Goal: Information Seeking & Learning: Learn about a topic

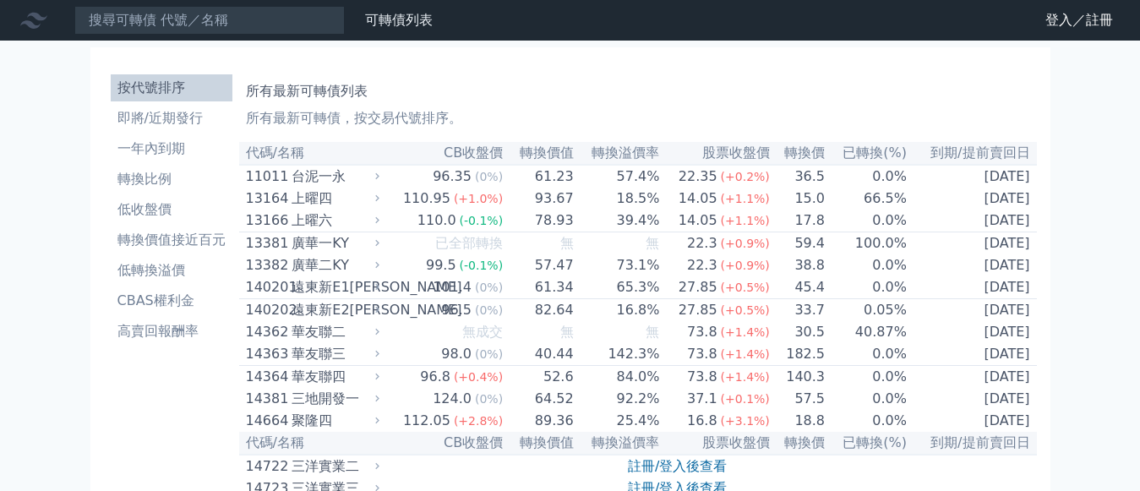
click at [0, 0] on icon at bounding box center [0, 0] width 0 height 0
click at [0, 0] on link "可轉債列表" at bounding box center [0, 0] width 0 height 0
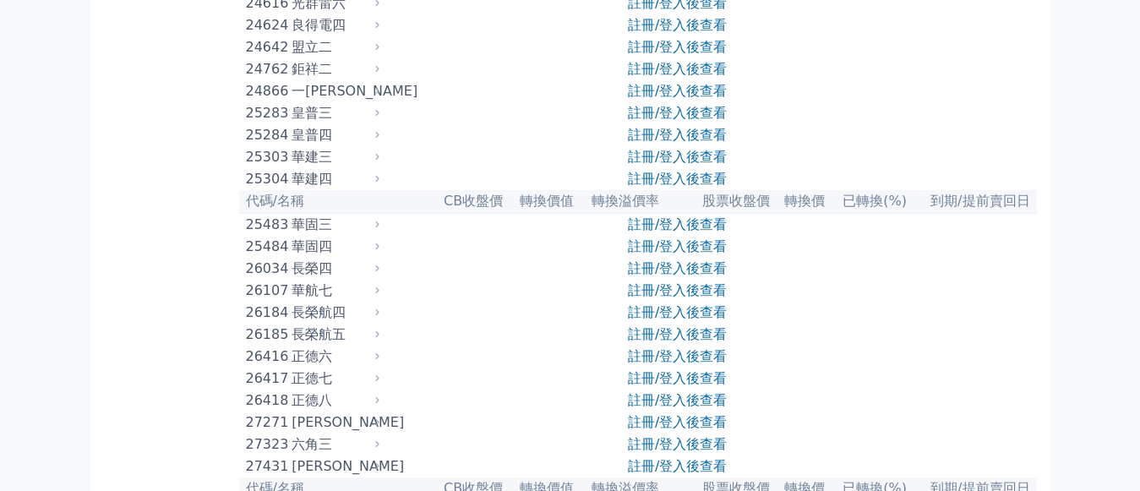
scroll to position [1690, 0]
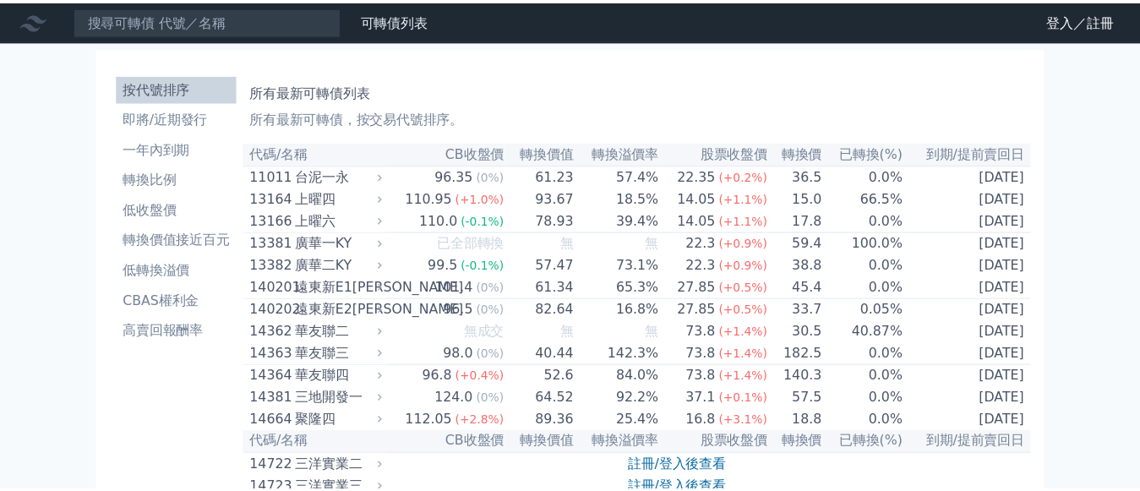
scroll to position [1690, 0]
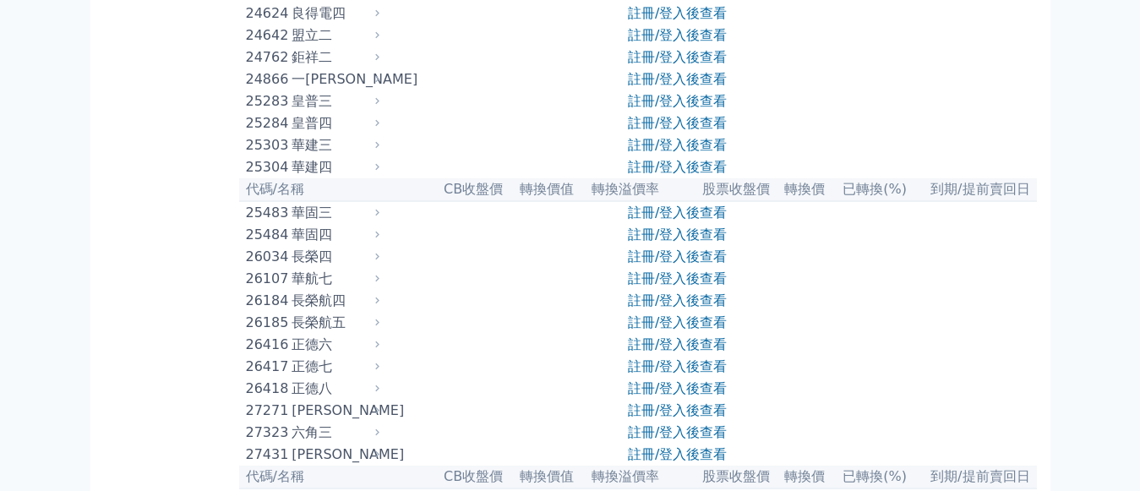
click at [292, 177] on div "華建四" at bounding box center [334, 167] width 84 height 20
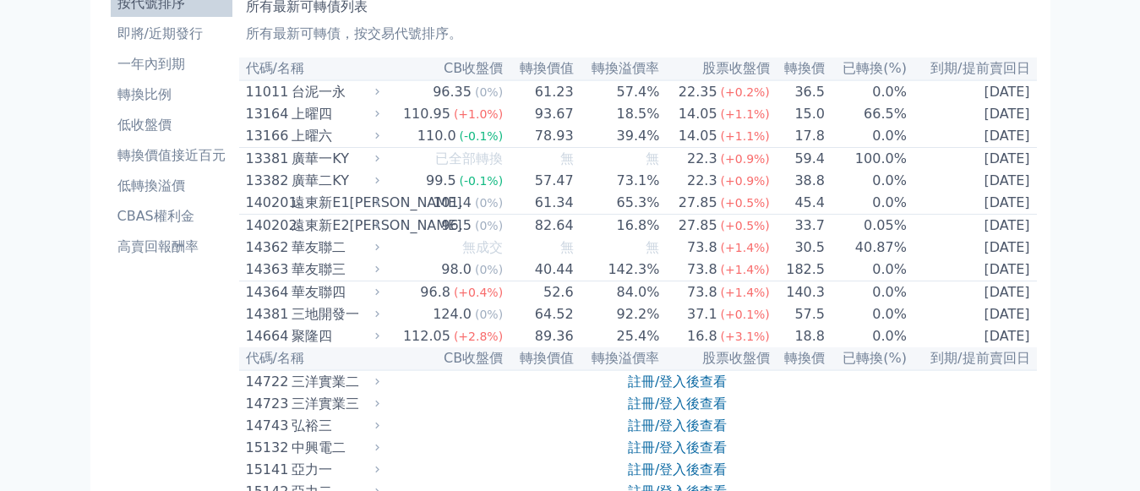
scroll to position [0, 0]
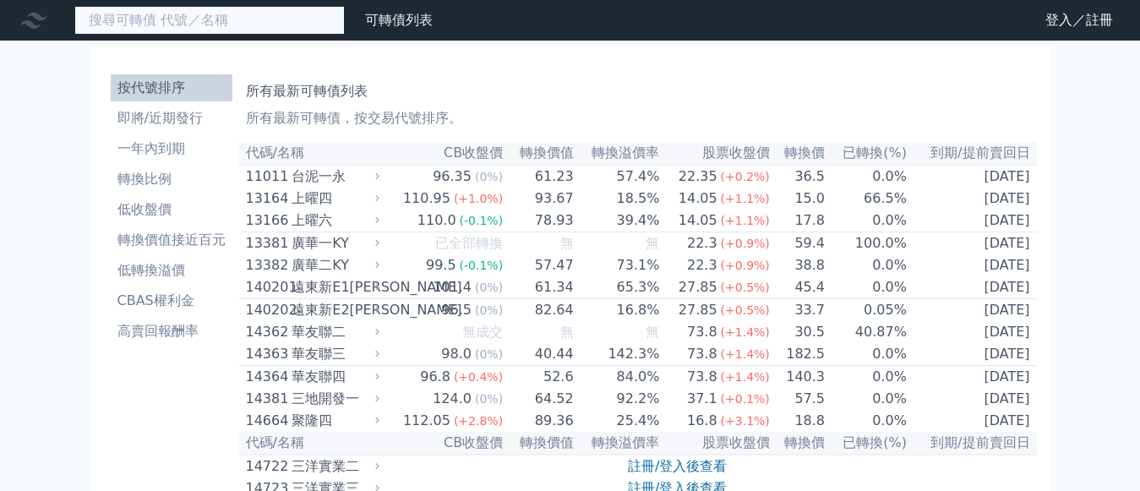
click at [124, 19] on input at bounding box center [209, 20] width 270 height 29
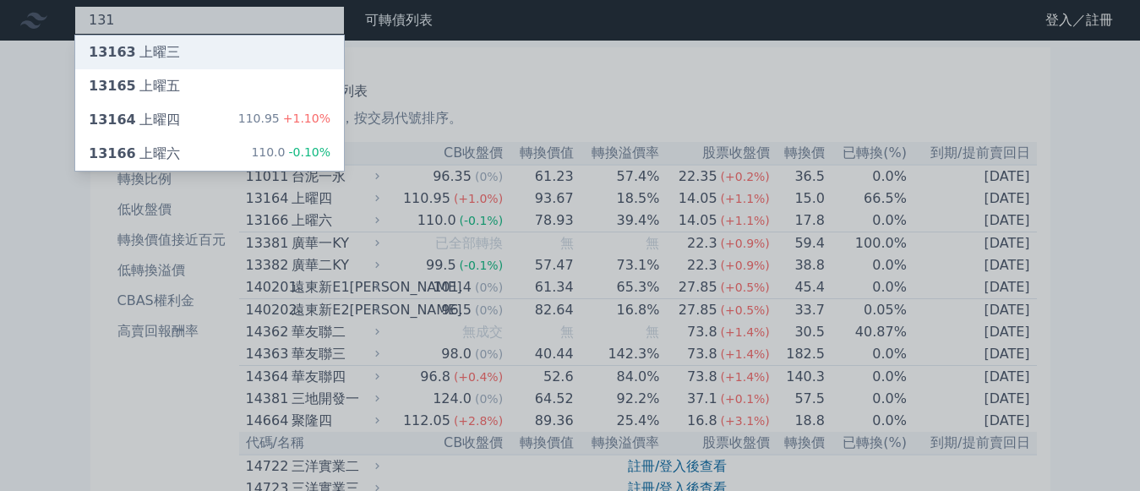
type input "131"
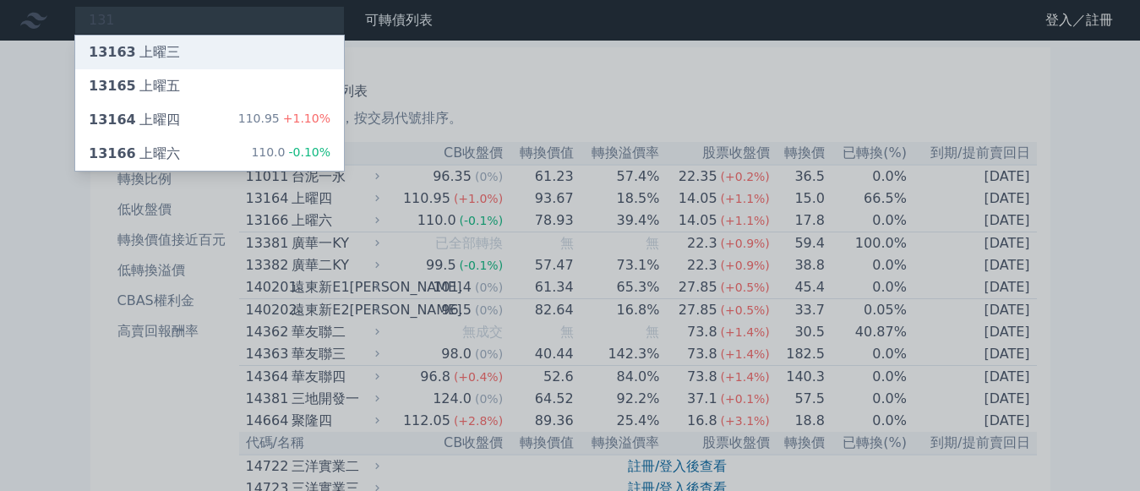
click at [121, 48] on div "13163 上曜三" at bounding box center [134, 52] width 91 height 20
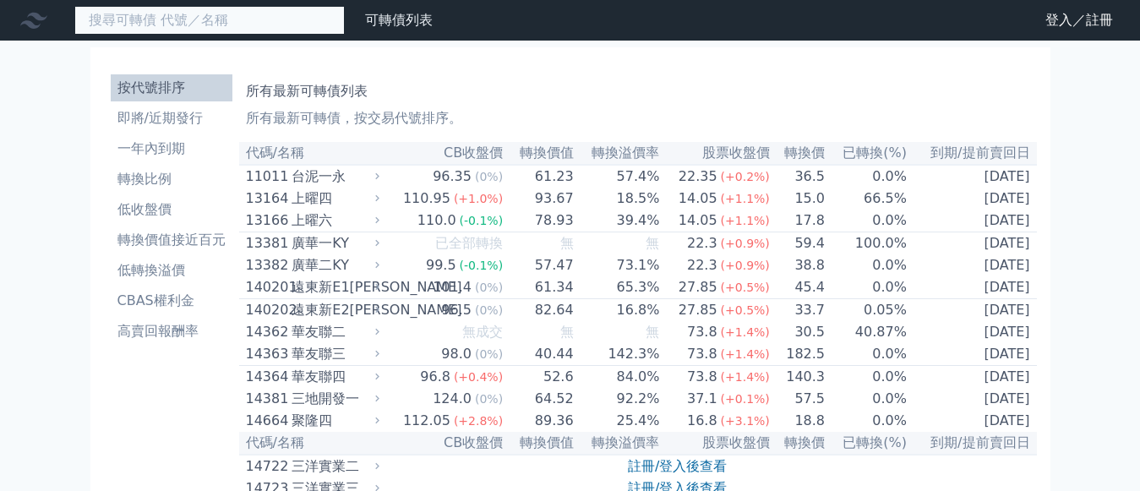
click at [145, 19] on input at bounding box center [209, 20] width 270 height 29
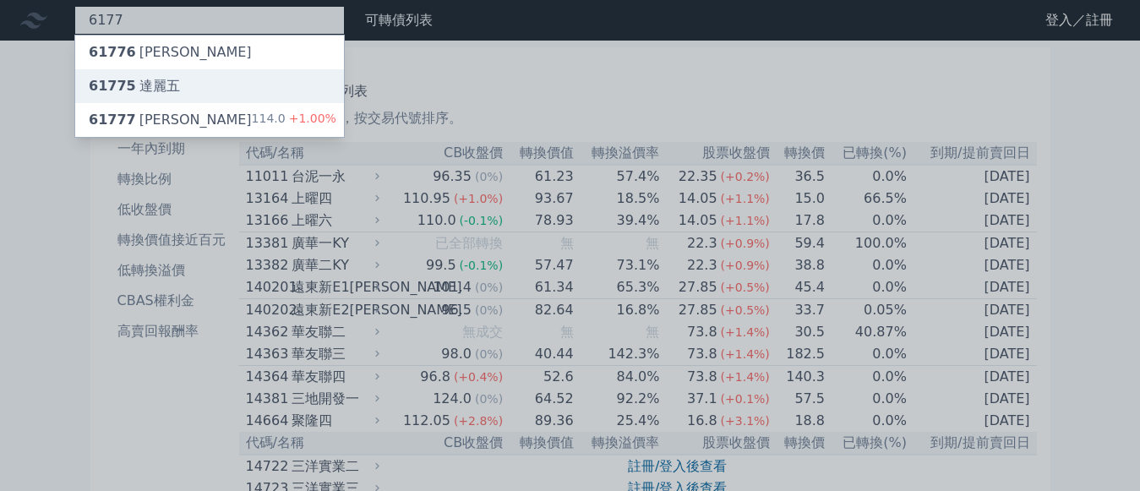
type input "6177"
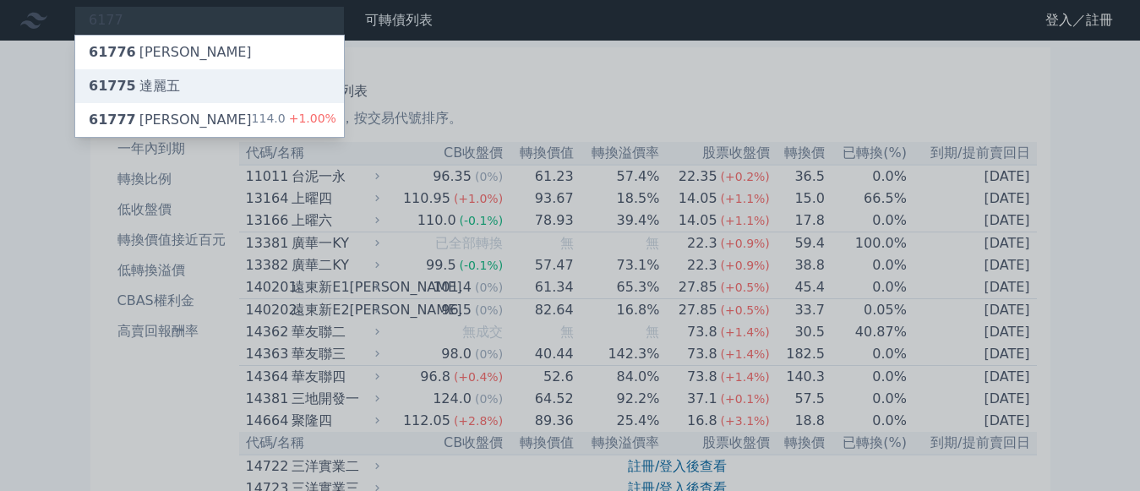
click at [114, 80] on div "61775 達麗五" at bounding box center [134, 86] width 91 height 20
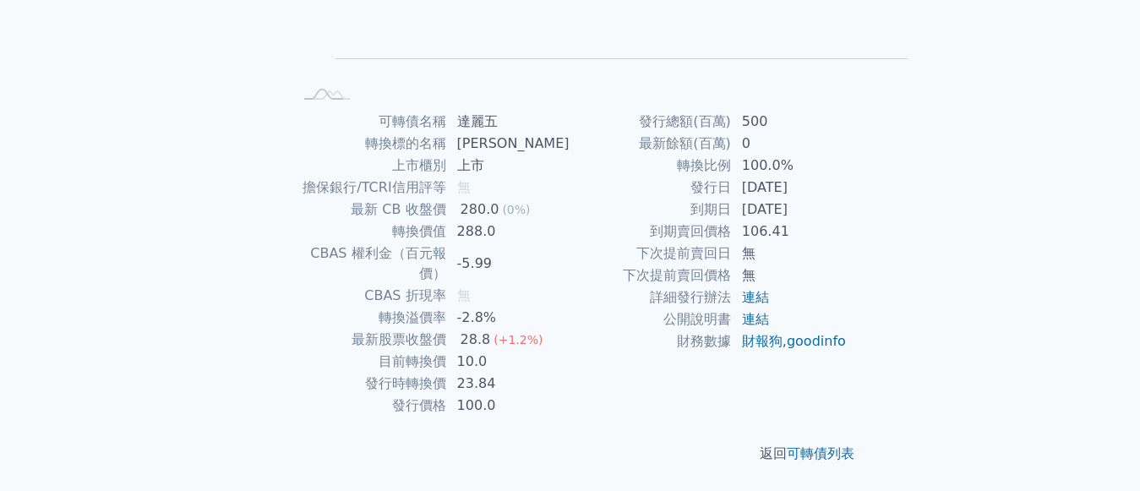
scroll to position [461, 0]
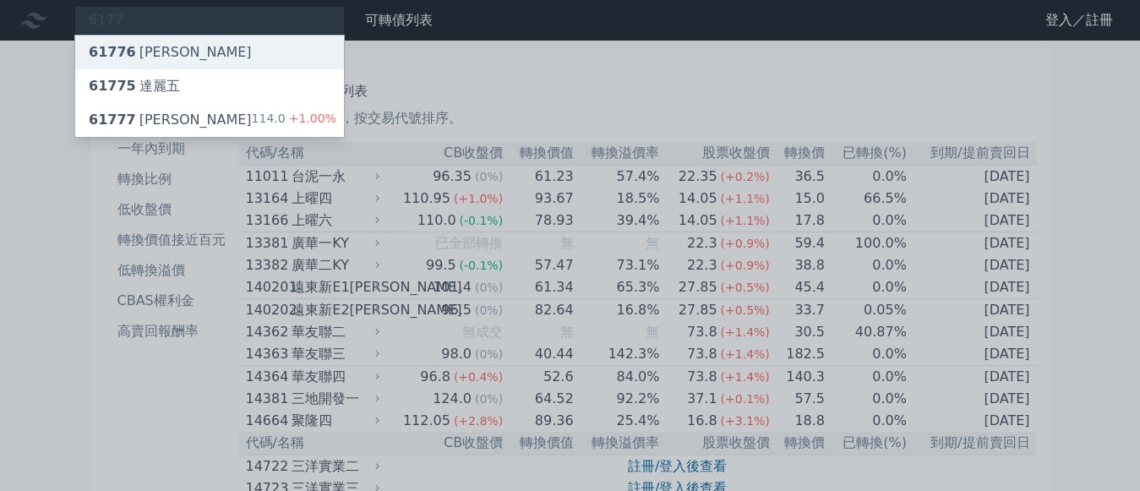
click at [96, 52] on span "61776" at bounding box center [112, 52] width 47 height 16
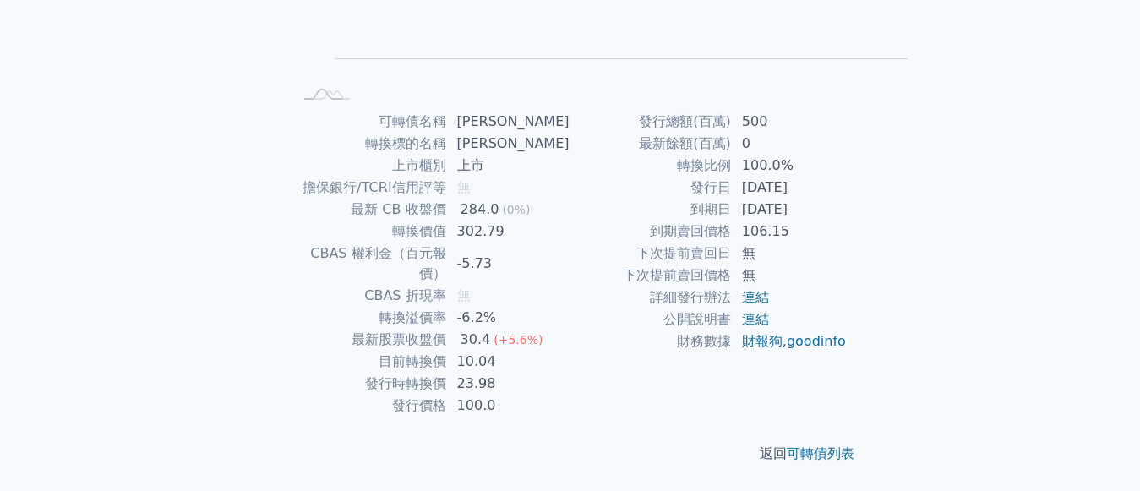
scroll to position [423, 0]
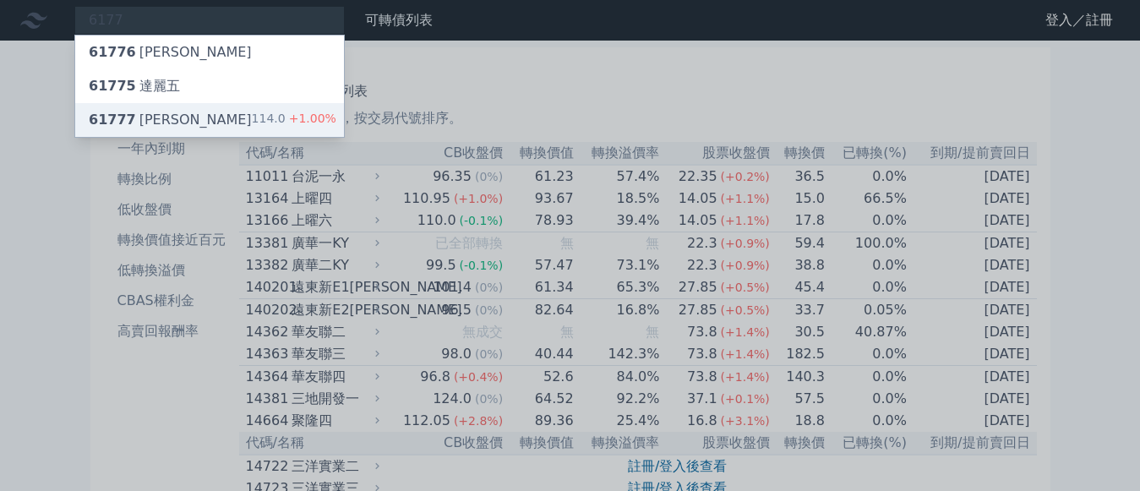
click at [108, 111] on div "61777 達麗七" at bounding box center [170, 120] width 163 height 20
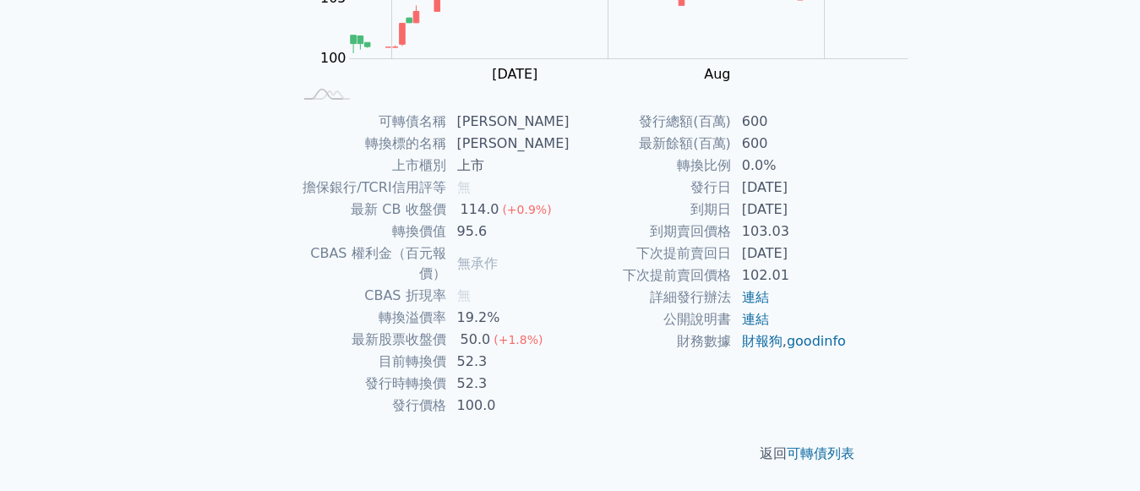
scroll to position [423, 0]
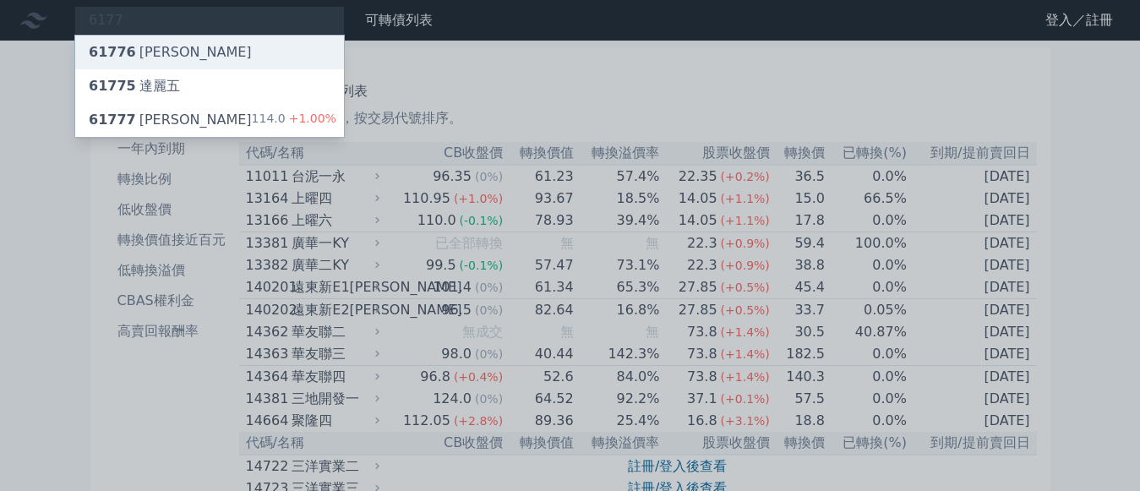
click at [89, 46] on span "61776" at bounding box center [112, 52] width 47 height 16
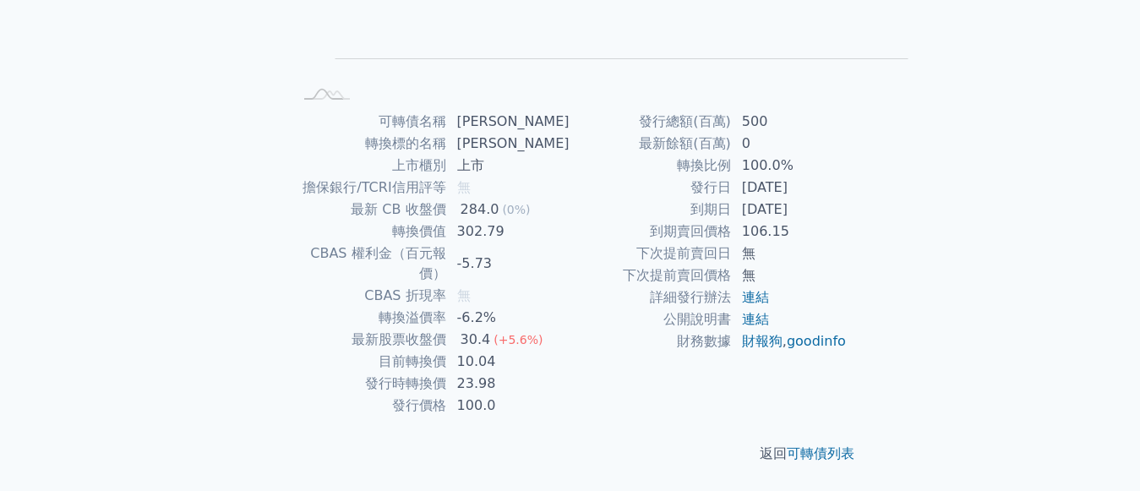
scroll to position [376, 0]
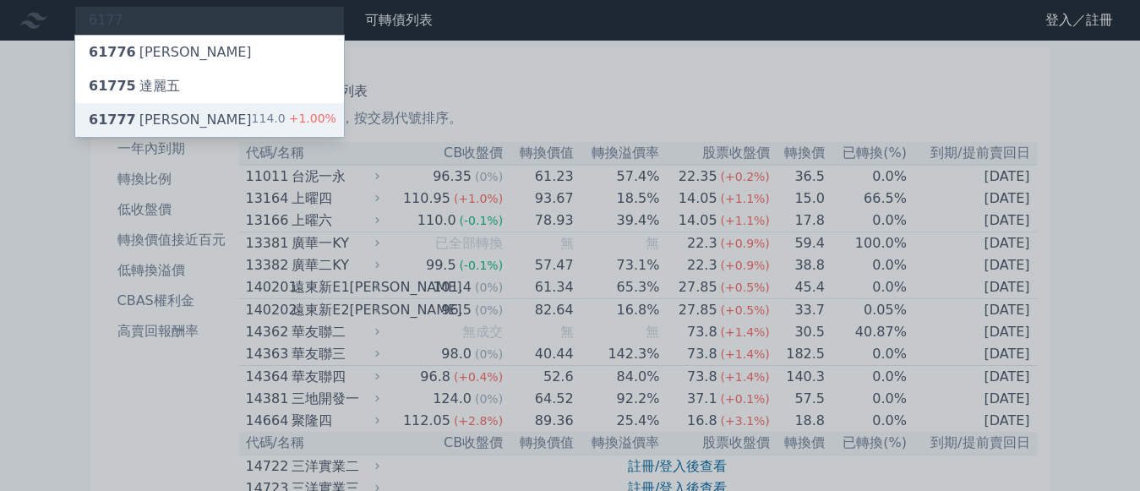
click at [112, 110] on div "61777 達麗七" at bounding box center [170, 120] width 163 height 20
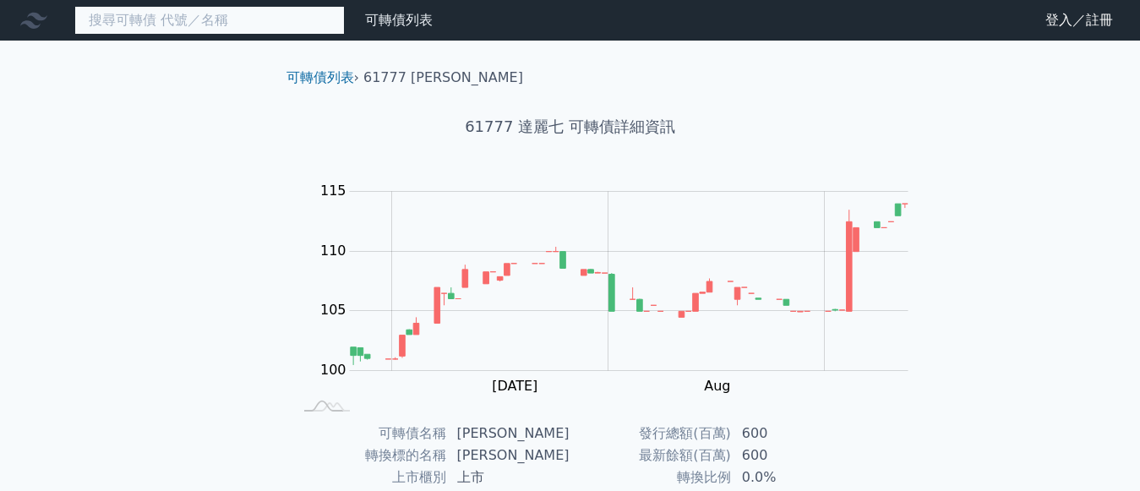
click at [239, 21] on input at bounding box center [209, 20] width 270 height 29
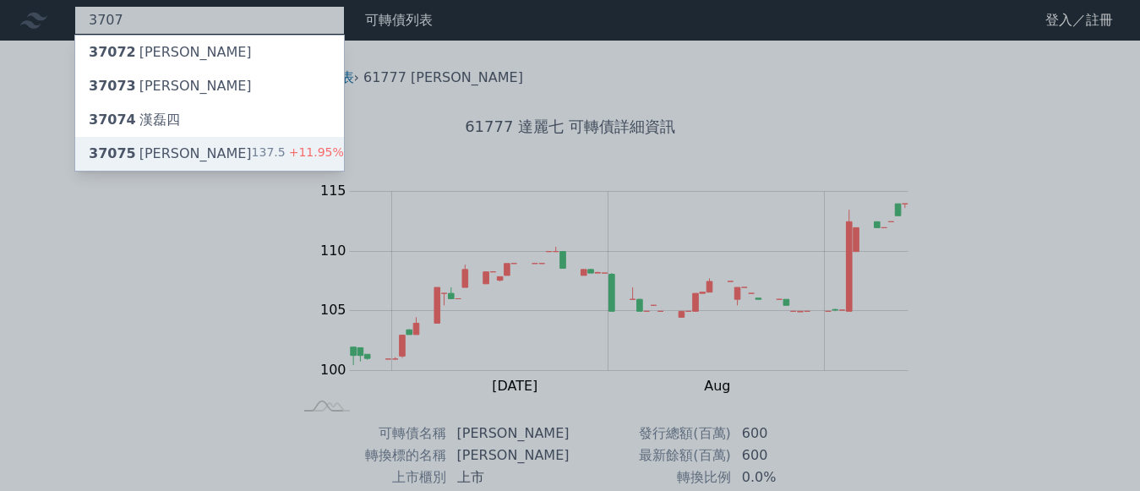
type input "3707"
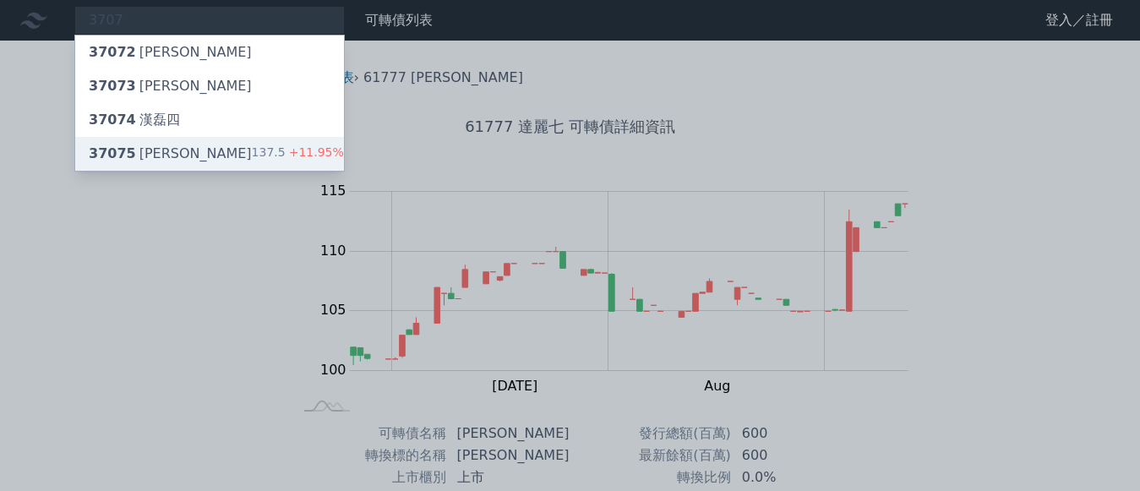
click at [103, 144] on div "37075 漢磊五" at bounding box center [170, 154] width 163 height 20
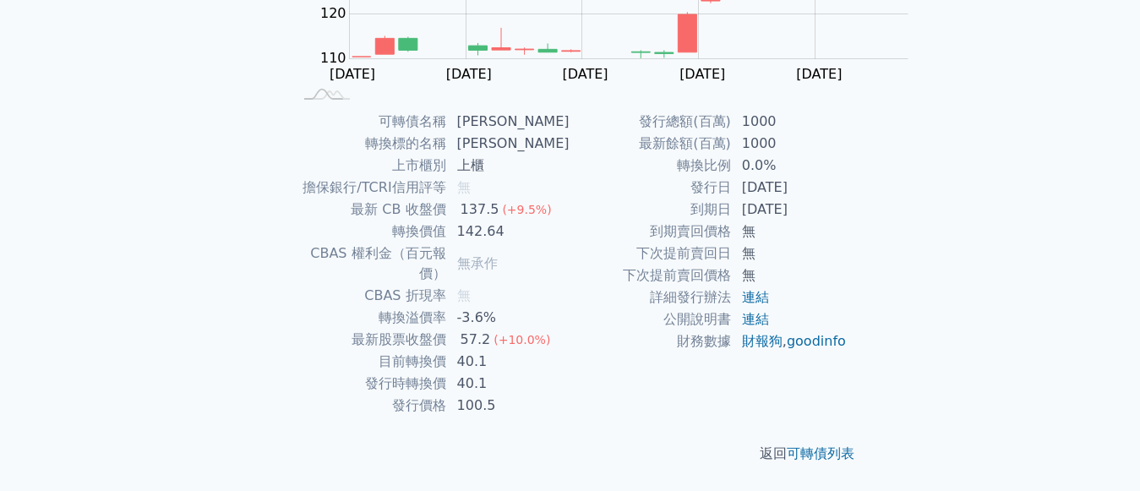
scroll to position [376, 0]
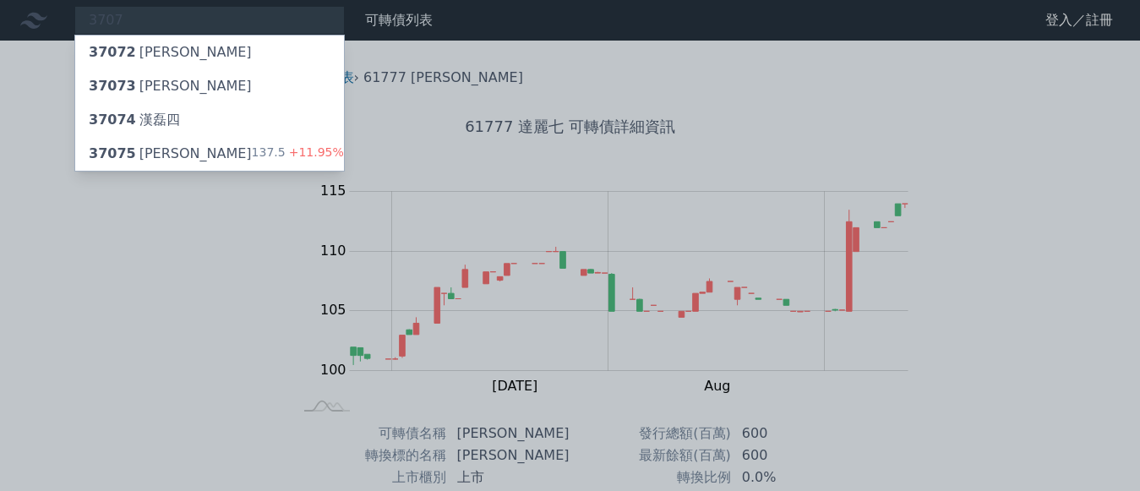
click at [75, 19] on div at bounding box center [570, 245] width 1140 height 491
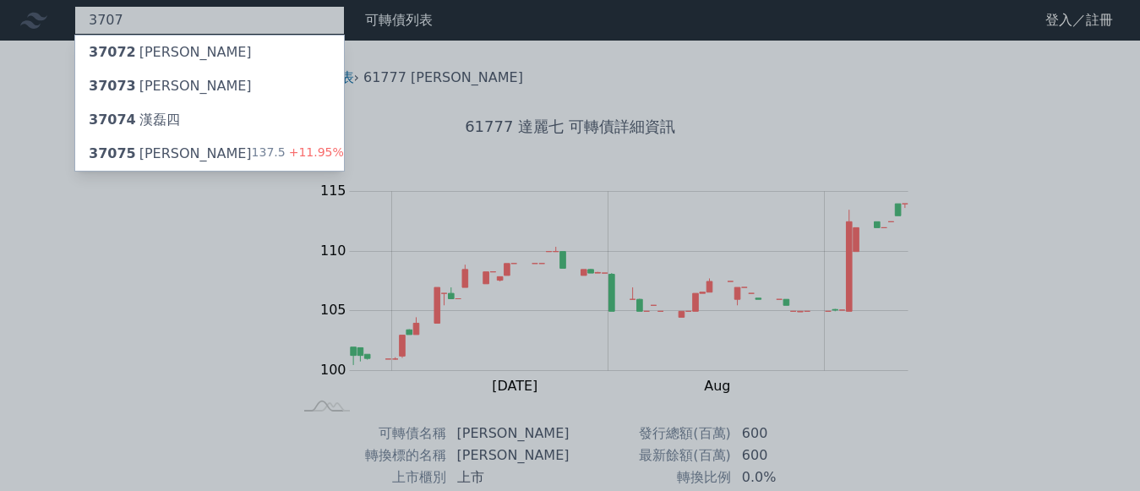
click at [75, 19] on div "3707 37072 漢磊二 37073 漢磊三 37074 漢磊四 37075 漢磊五 137.5 +11.95%" at bounding box center [209, 20] width 270 height 29
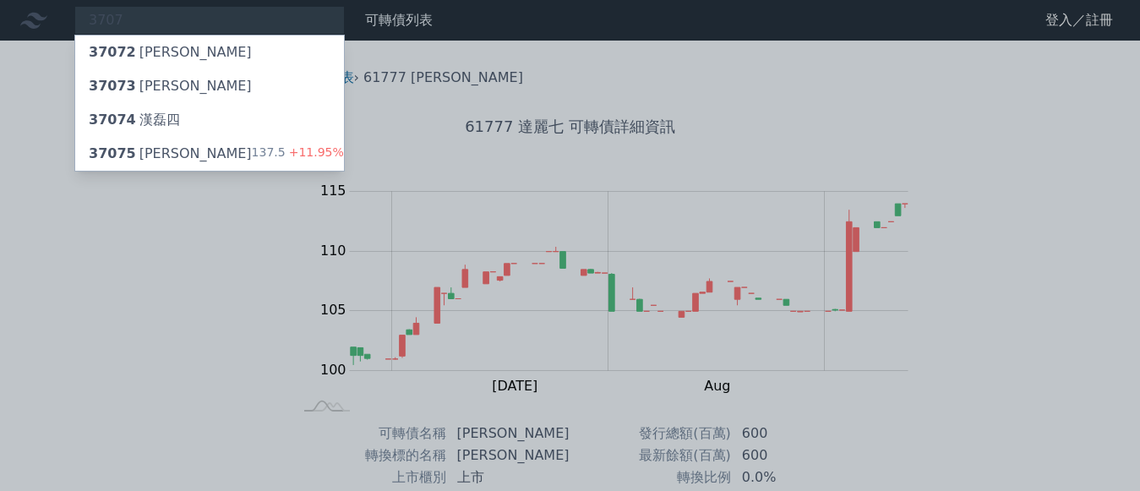
click at [84, 17] on div at bounding box center [570, 245] width 1140 height 491
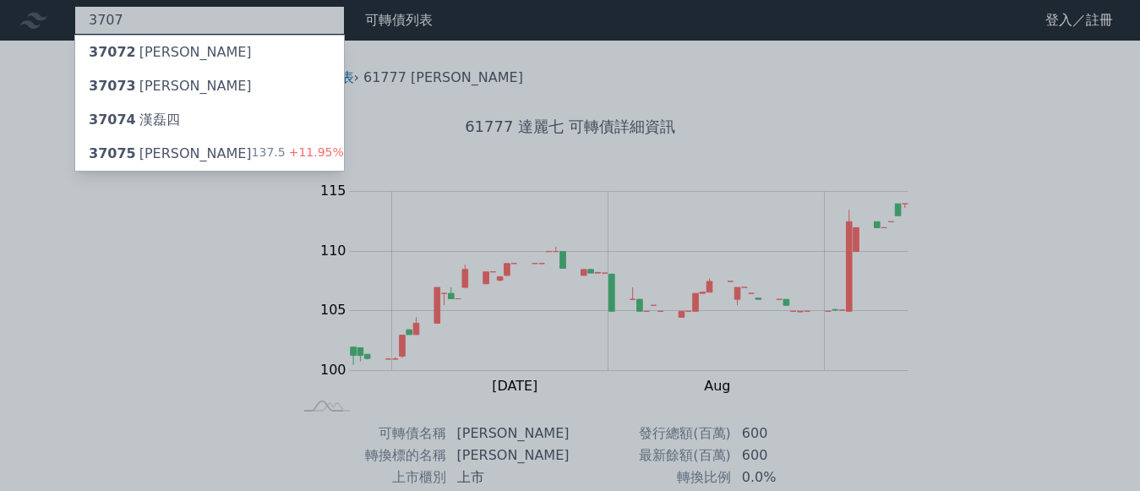
click at [85, 17] on div "3707 37072 漢磊二 37073 漢磊三 37074 漢磊四 37075 漢磊五 137.5 +11.95%" at bounding box center [209, 20] width 270 height 29
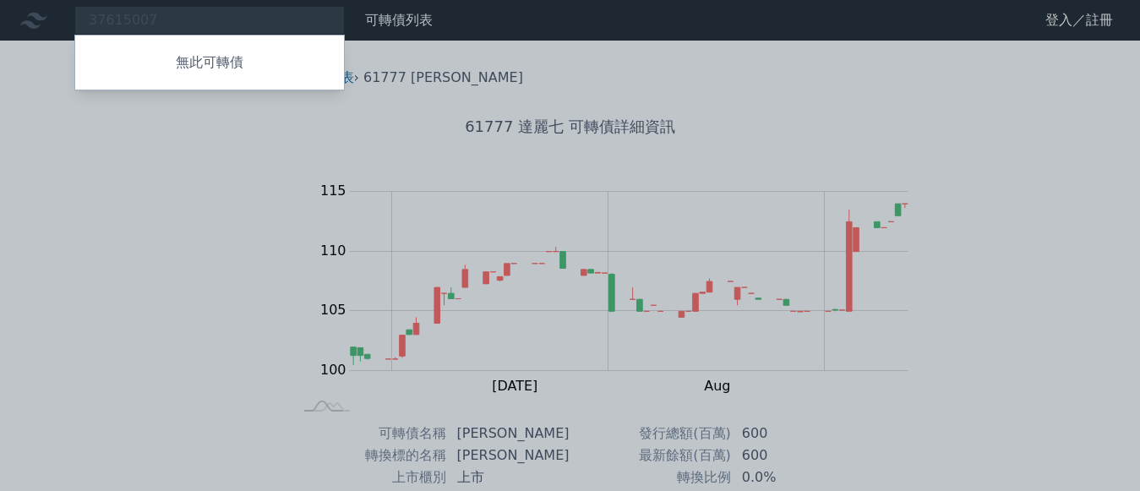
click at [98, 28] on div at bounding box center [570, 245] width 1140 height 491
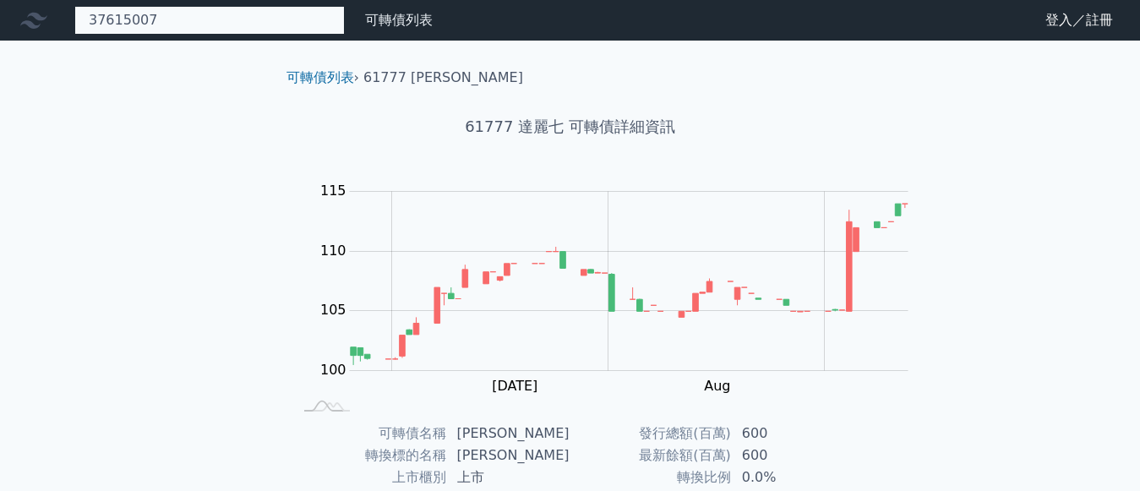
click at [115, 20] on div "37615007 無此可轉債" at bounding box center [209, 20] width 270 height 29
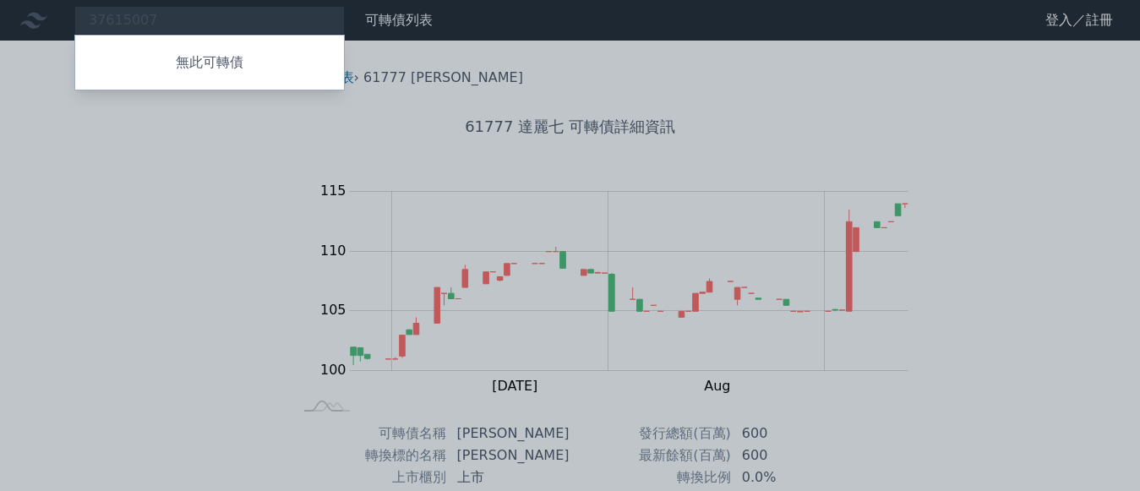
click at [101, 13] on div at bounding box center [570, 245] width 1140 height 491
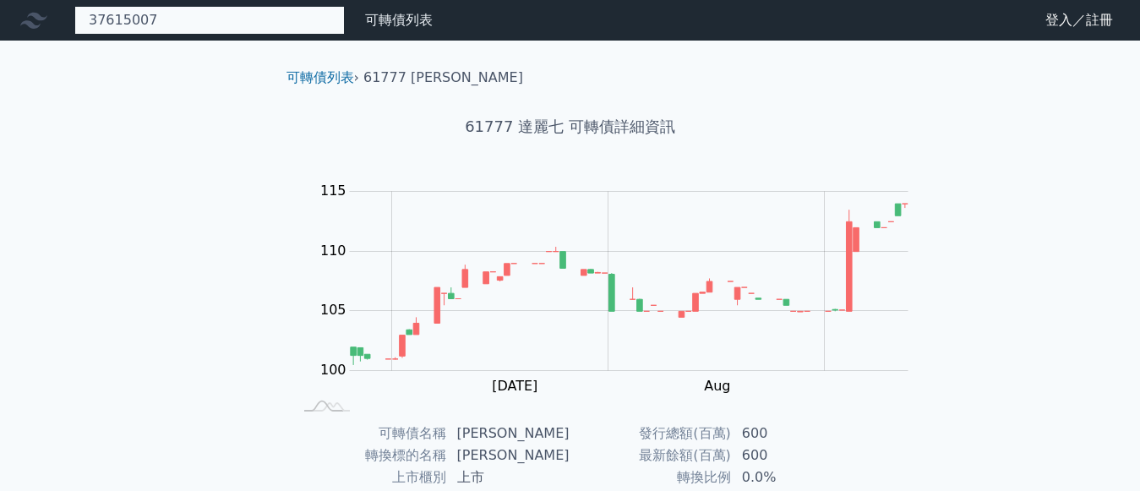
click at [130, 19] on div "37615007 無此可轉債" at bounding box center [209, 20] width 270 height 29
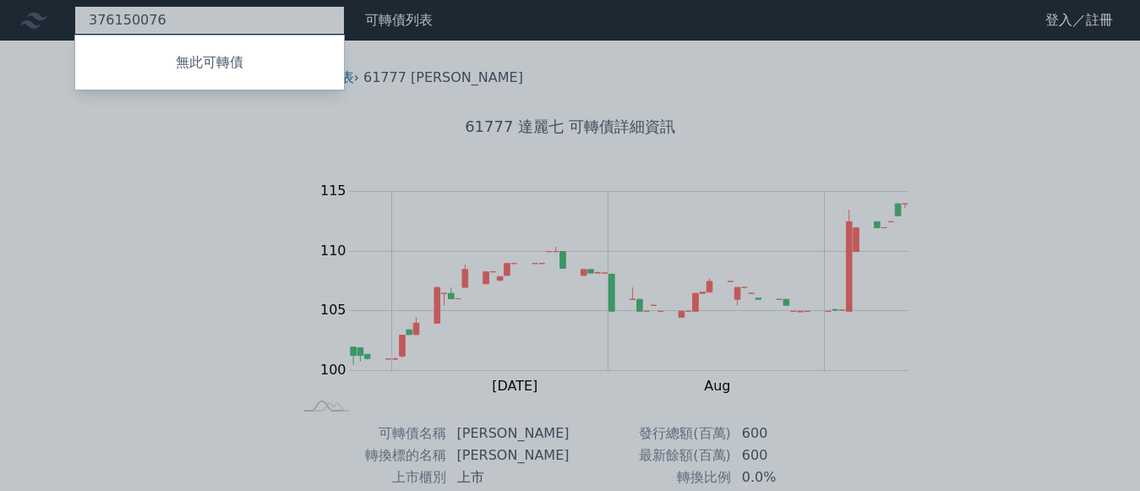
type input "376150076"
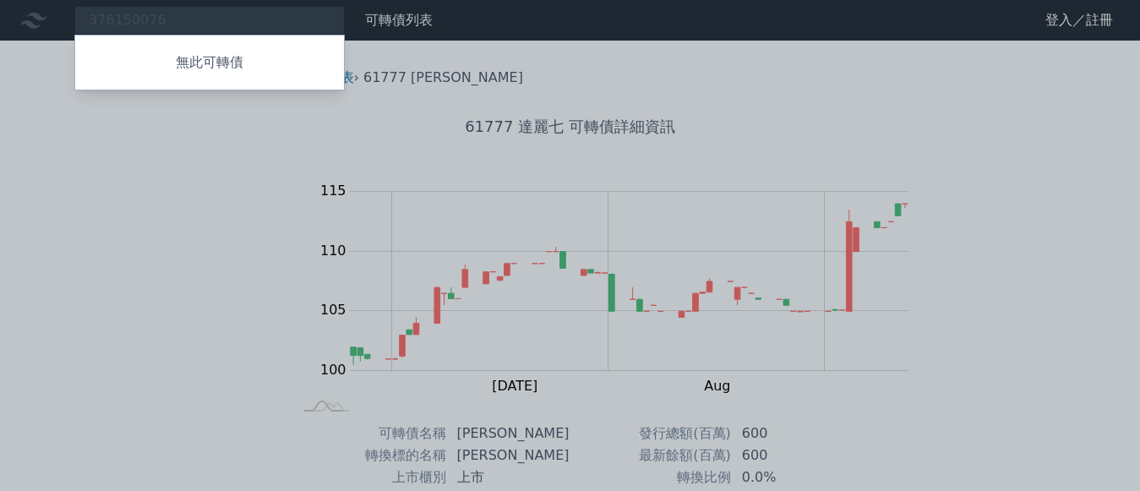
click at [1121, 25] on div at bounding box center [570, 245] width 1140 height 491
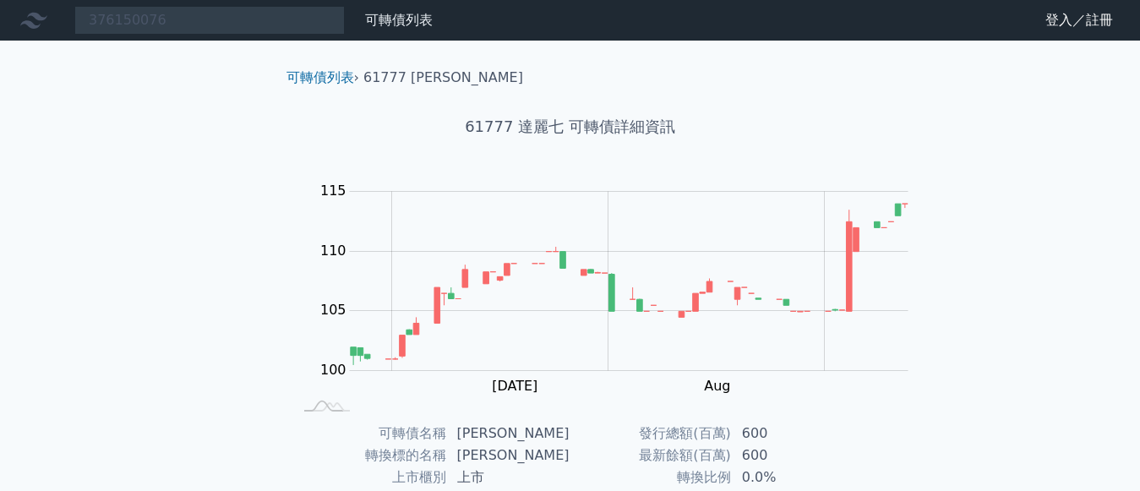
click at [0, 0] on icon at bounding box center [0, 0] width 0 height 0
click at [0, 0] on link "可轉債列表" at bounding box center [0, 0] width 0 height 0
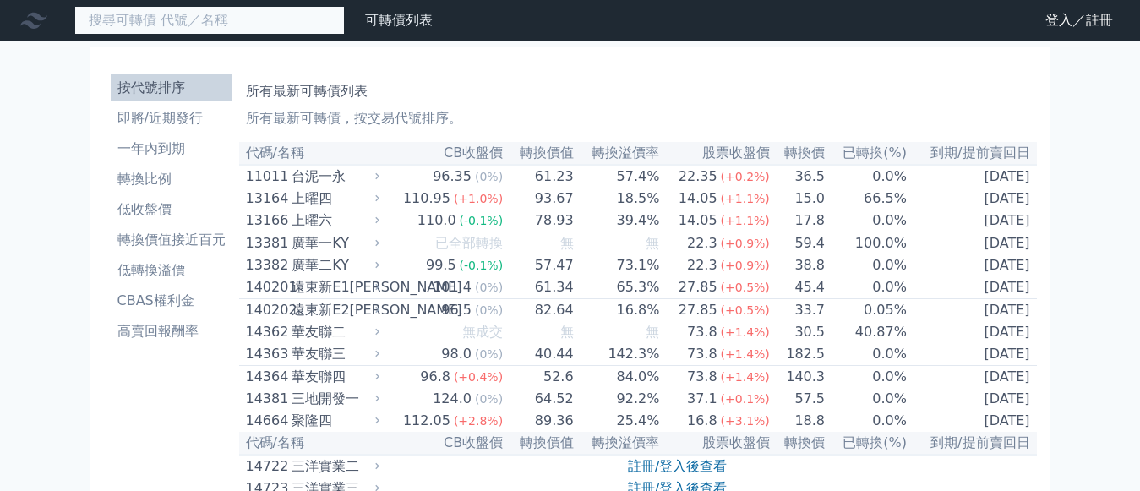
click at [160, 18] on input at bounding box center [209, 20] width 270 height 29
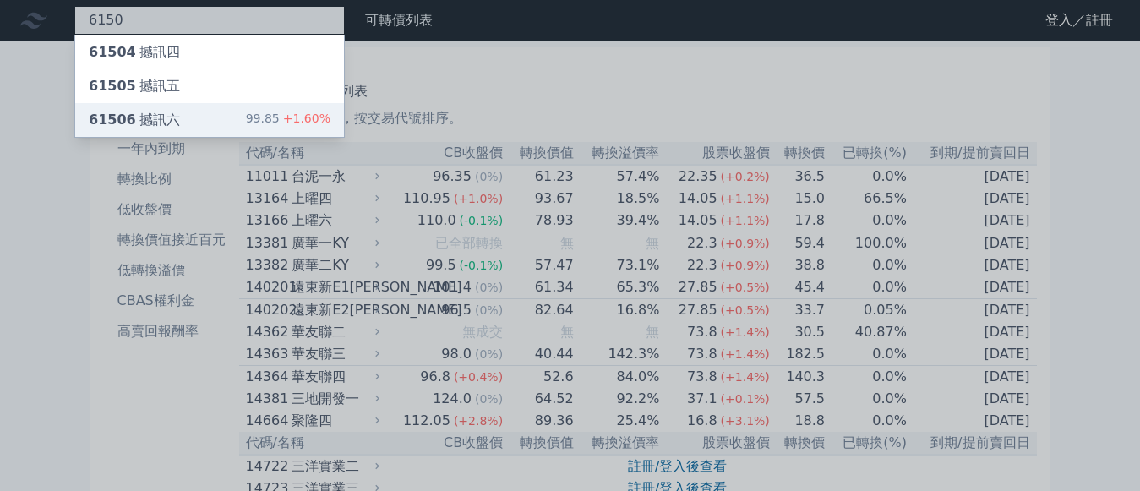
type input "6150"
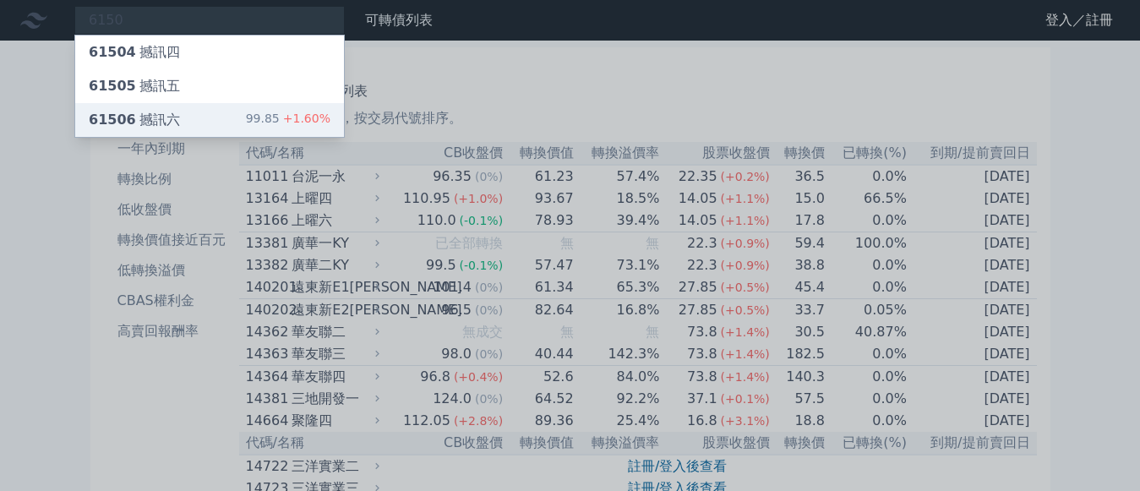
click at [116, 110] on div "61506 撼訊六" at bounding box center [134, 120] width 91 height 20
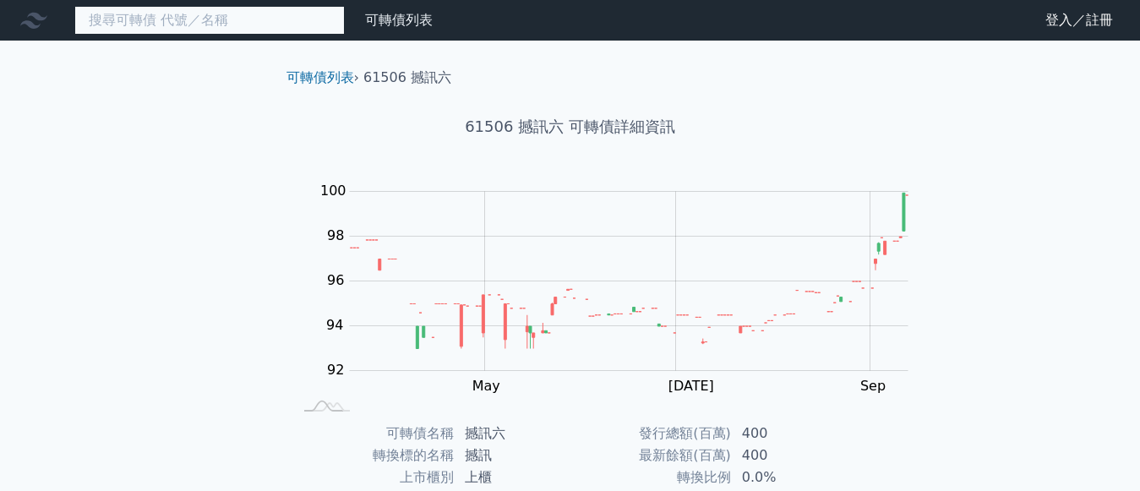
click at [215, 28] on input at bounding box center [209, 20] width 270 height 29
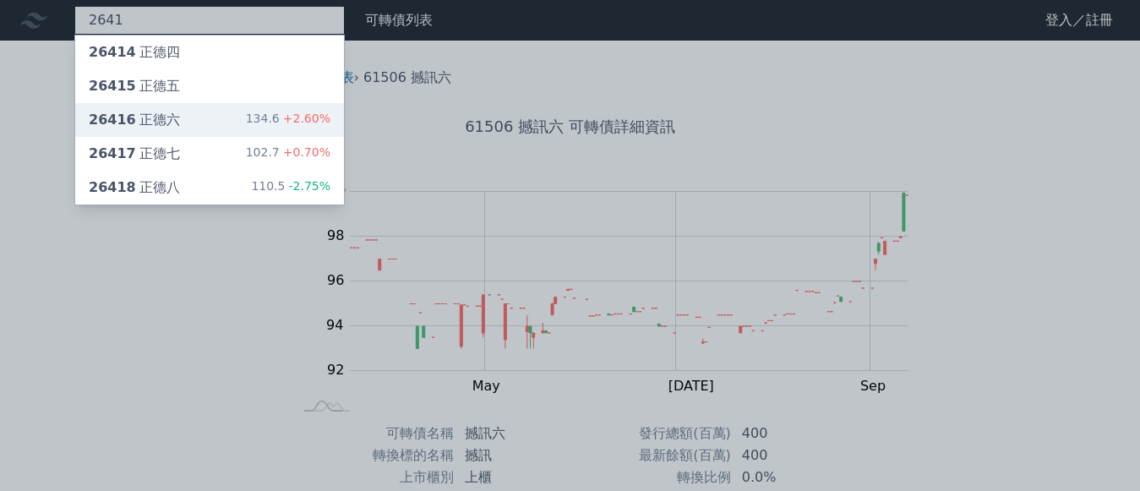
type input "2641"
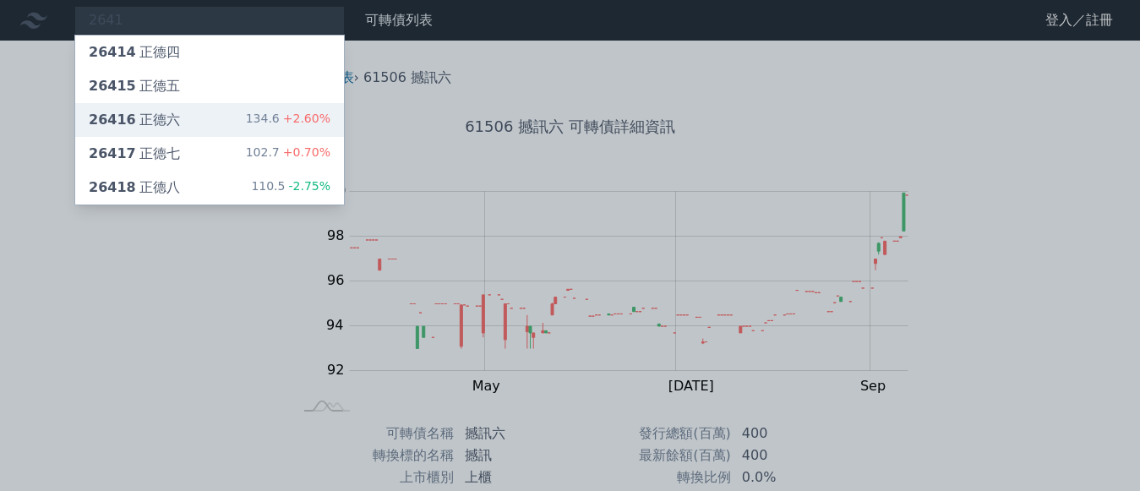
click at [114, 115] on div "26416 正德六" at bounding box center [134, 120] width 91 height 20
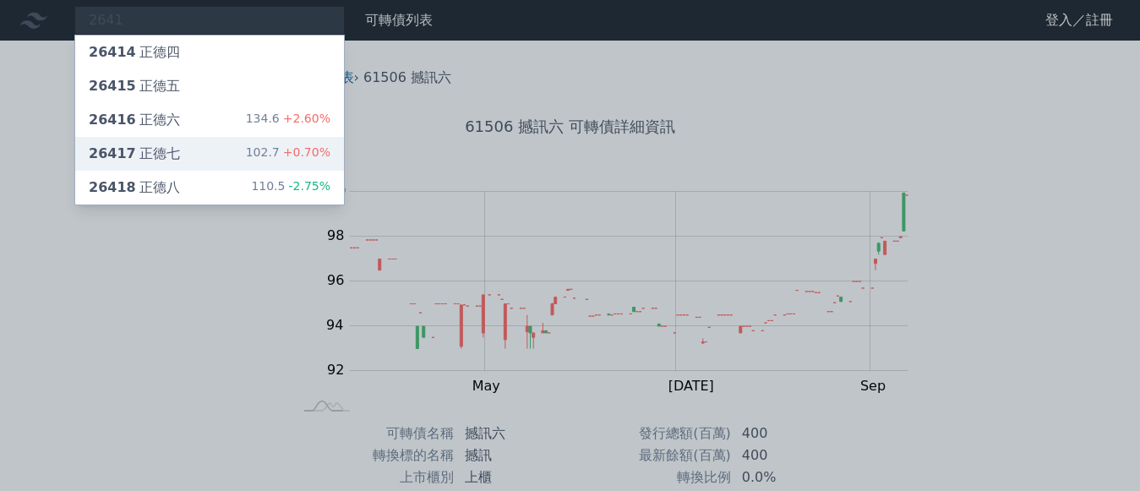
click at [89, 145] on span "26417" at bounding box center [112, 153] width 47 height 16
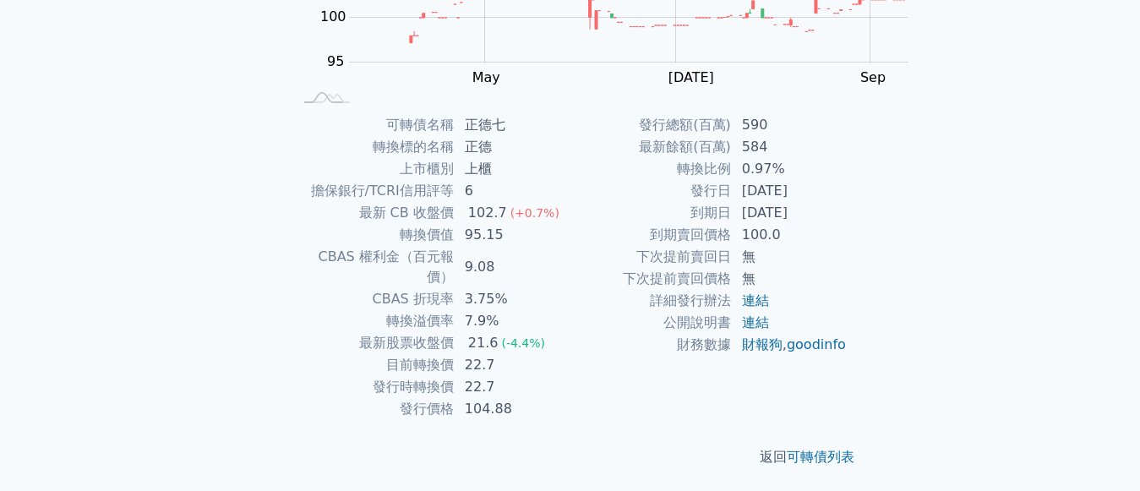
scroll to position [338, 0]
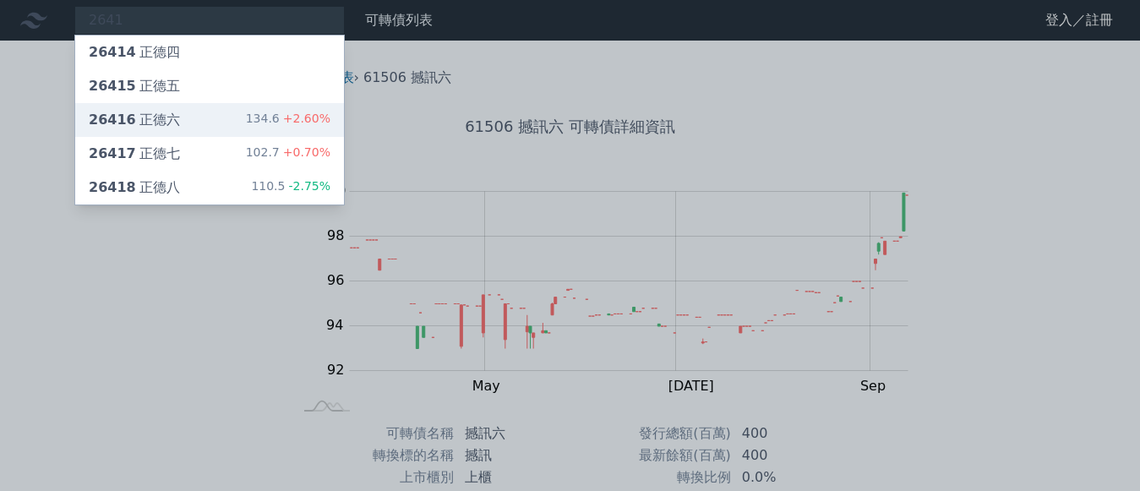
click at [116, 110] on div "26416 正德六" at bounding box center [134, 120] width 91 height 20
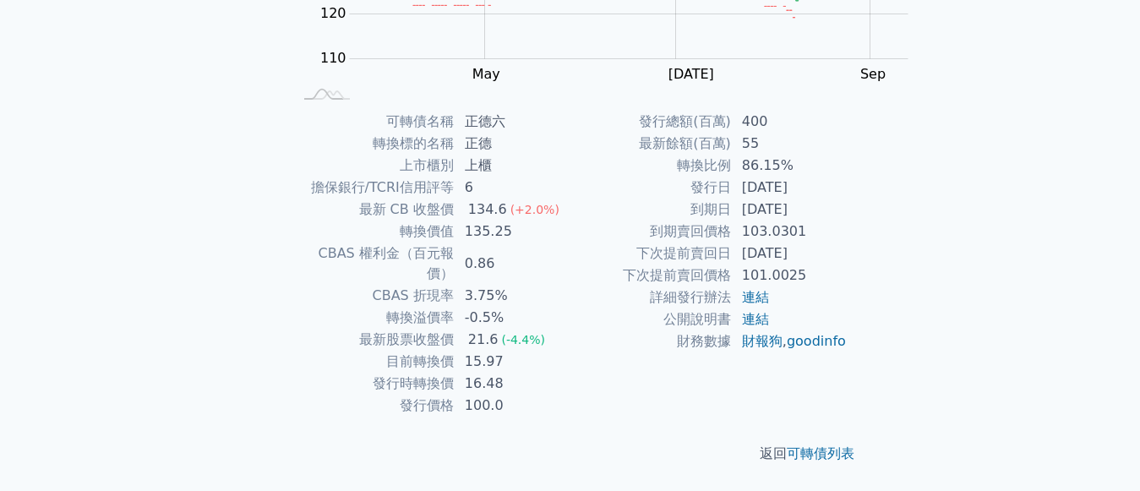
scroll to position [461, 0]
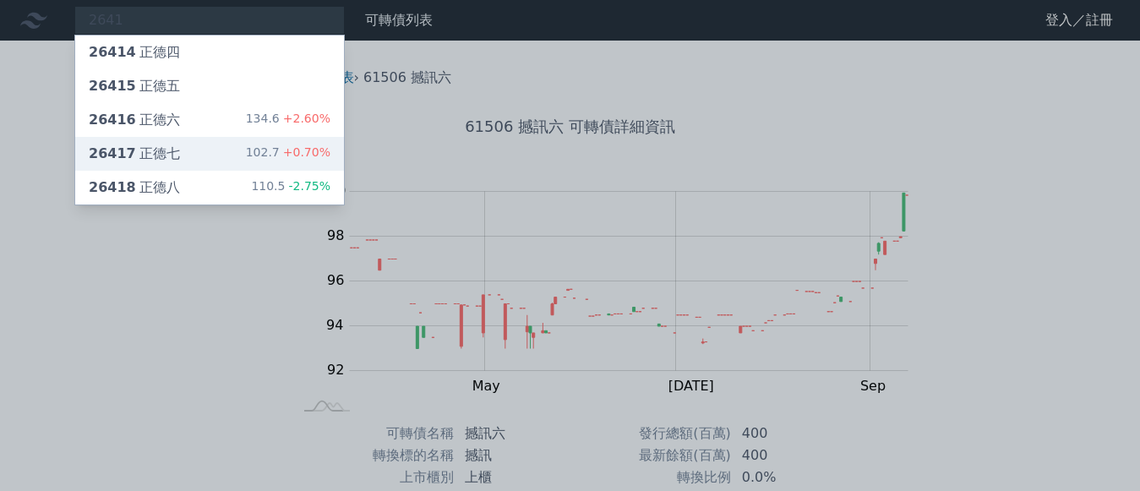
click at [106, 144] on div "26417 正德七" at bounding box center [134, 154] width 91 height 20
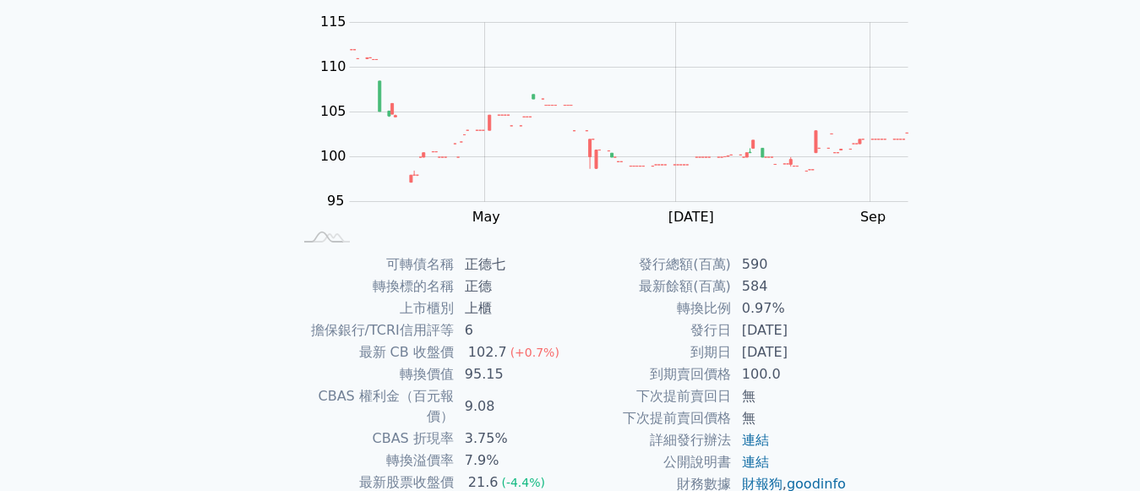
scroll to position [338, 0]
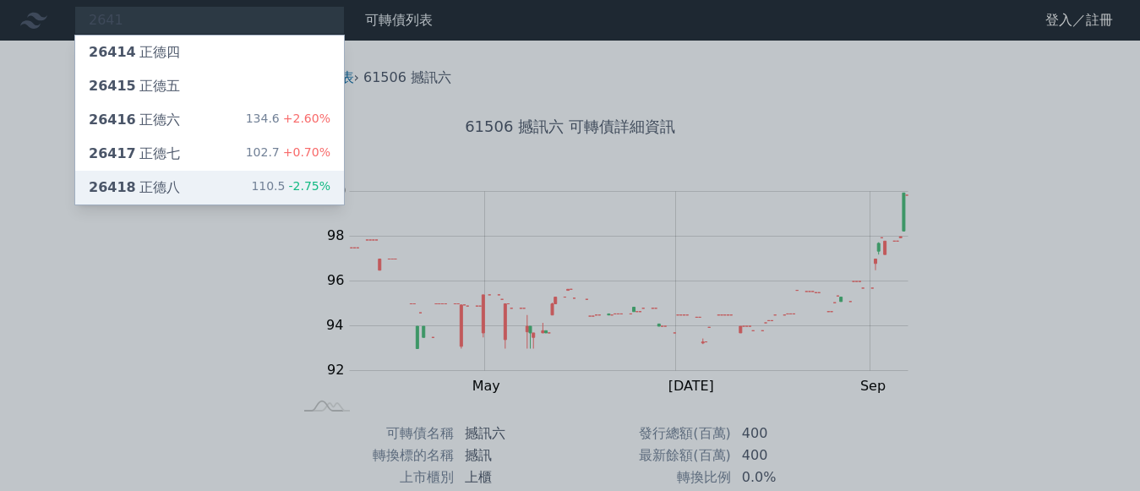
click at [251, 177] on div "110.5 -2.75%" at bounding box center [290, 187] width 79 height 20
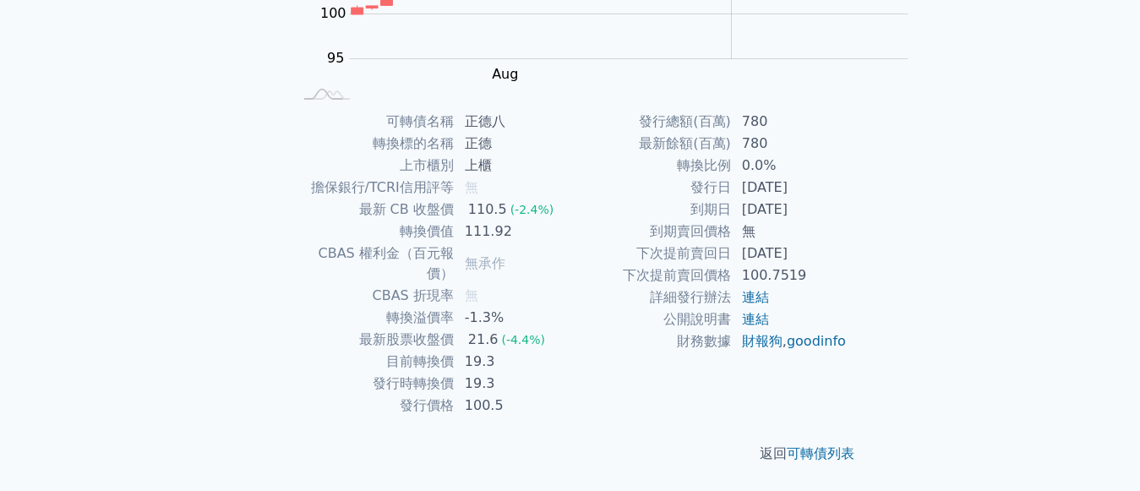
scroll to position [423, 0]
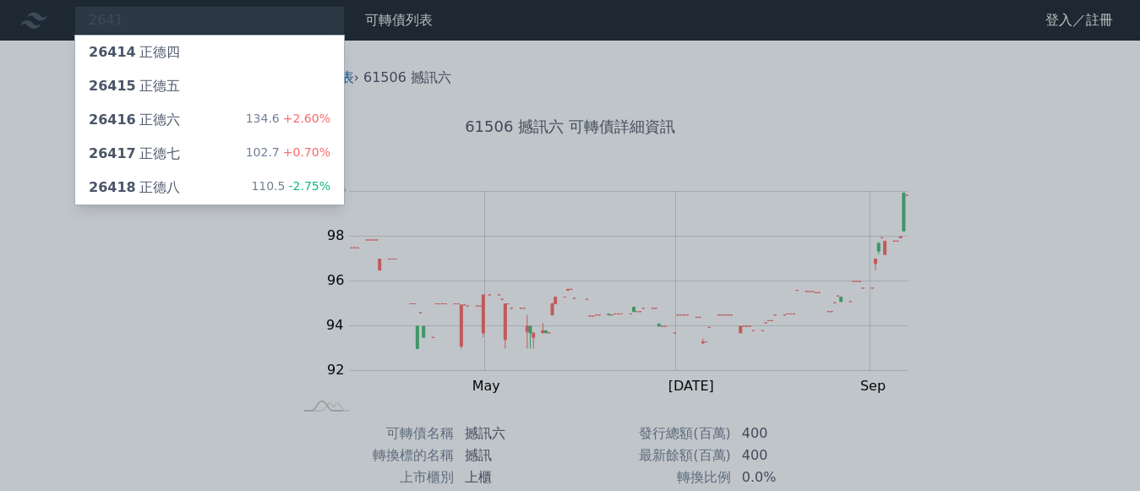
click at [86, 18] on div at bounding box center [570, 245] width 1140 height 491
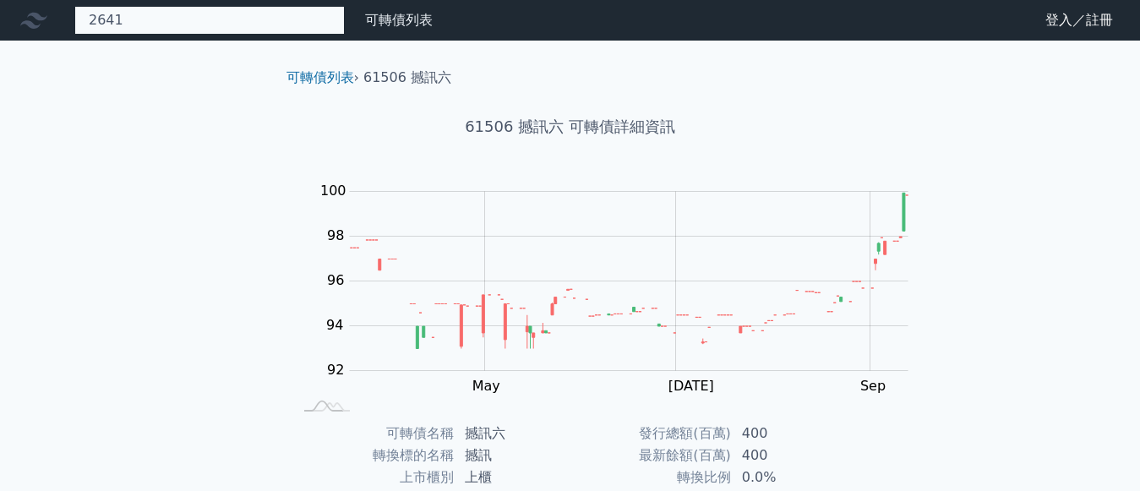
click at [86, 19] on div "2641 26414 正德四 26415 正德五 26416 正德六 134.6 +2.60% 26417 正德七 102.7 +0.70% 26418 正德…" at bounding box center [209, 20] width 270 height 29
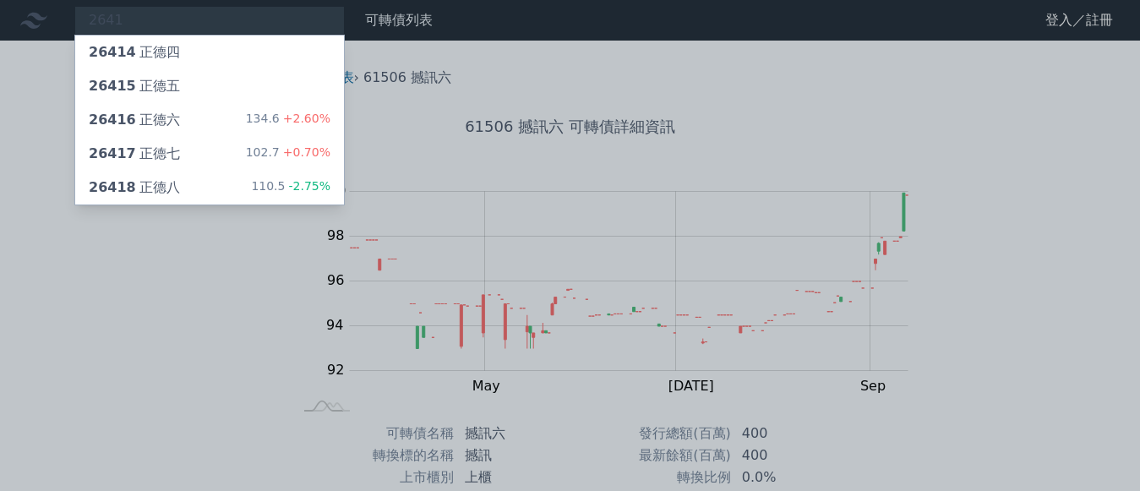
click at [86, 19] on div at bounding box center [570, 245] width 1140 height 491
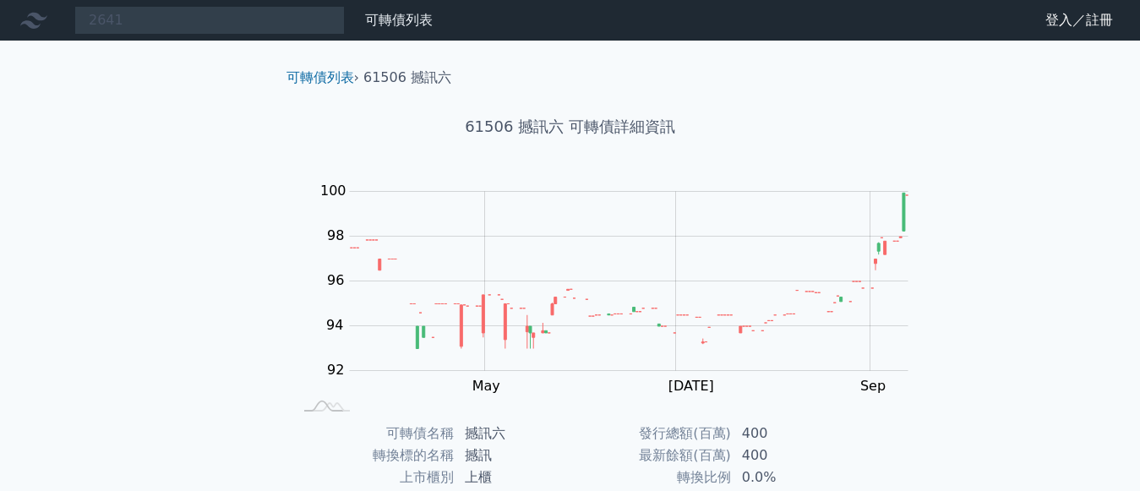
click at [0, 0] on icon at bounding box center [0, 0] width 0 height 0
click at [0, 0] on link "可轉債列表" at bounding box center [0, 0] width 0 height 0
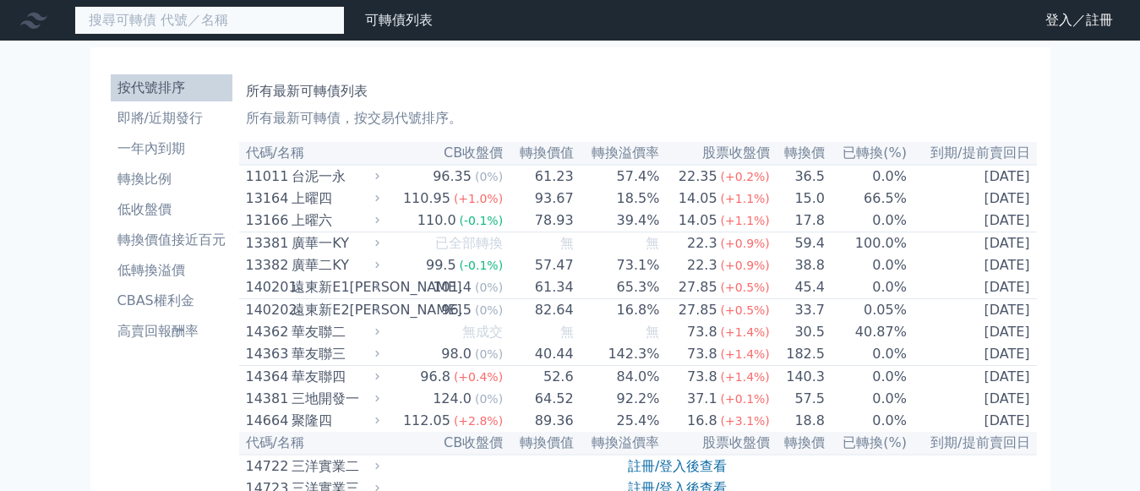
click at [146, 27] on input at bounding box center [209, 20] width 270 height 29
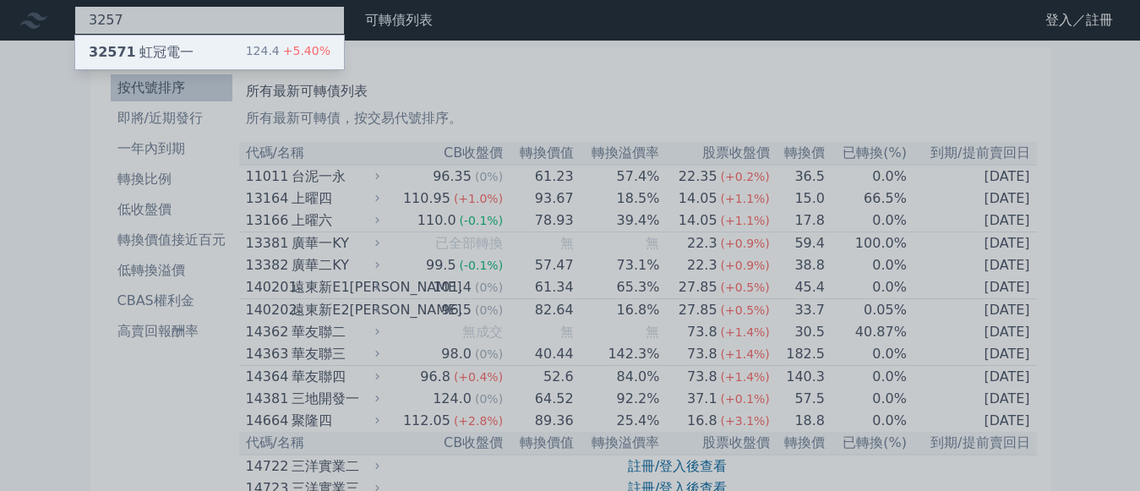
type input "3257"
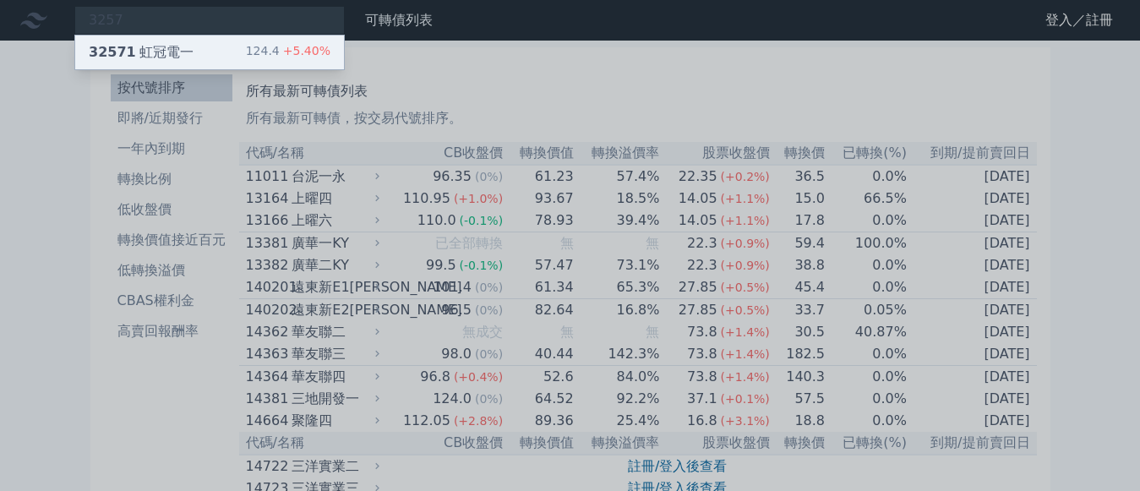
click at [95, 46] on span "32571" at bounding box center [112, 52] width 47 height 16
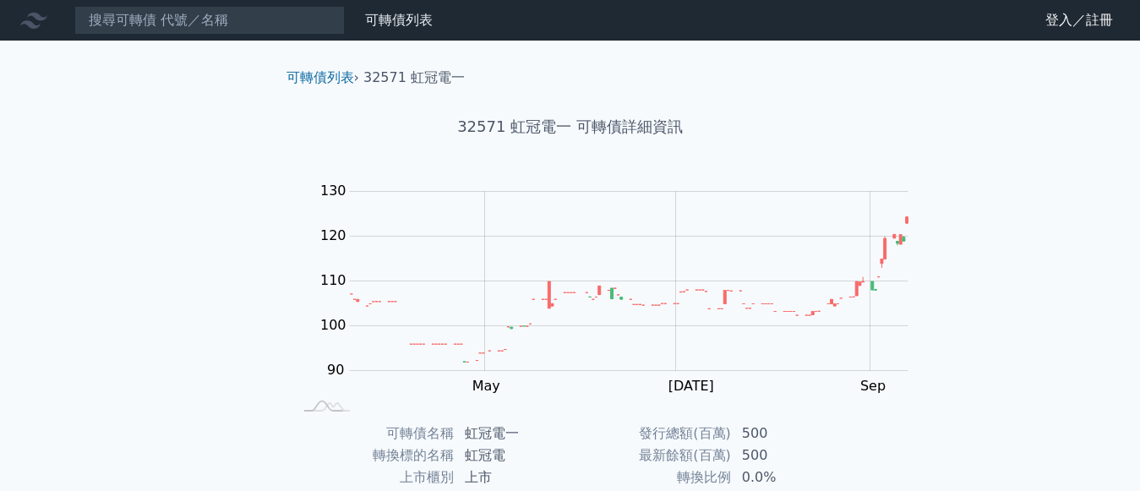
click at [0, 0] on icon at bounding box center [0, 0] width 0 height 0
click at [0, 0] on link "可轉債列表" at bounding box center [0, 0] width 0 height 0
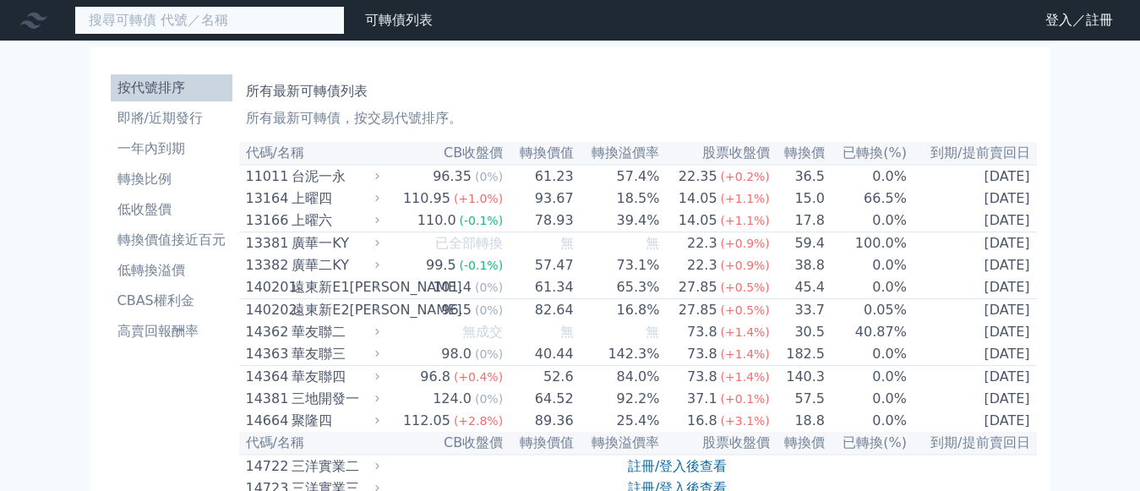
click at [112, 16] on input at bounding box center [209, 20] width 270 height 29
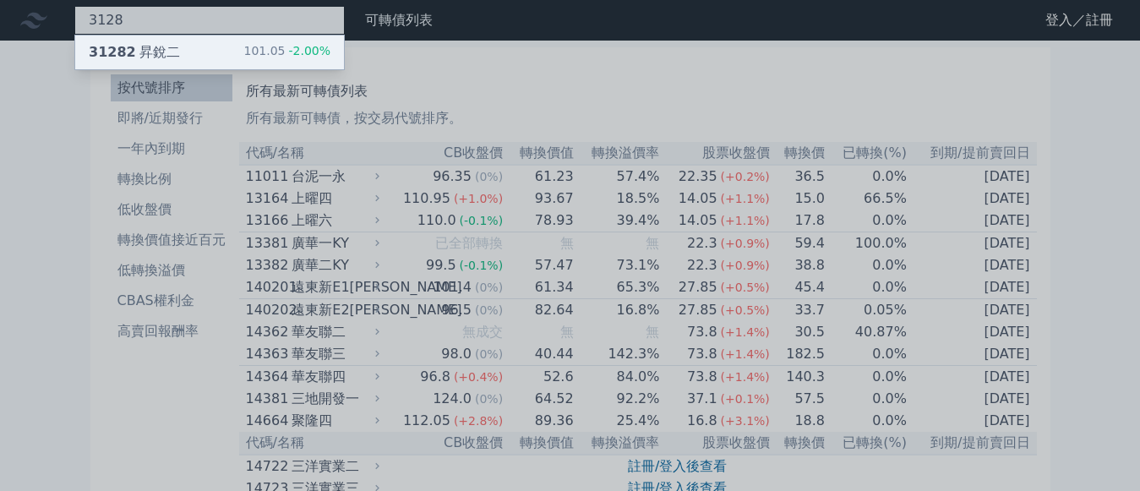
type input "3128"
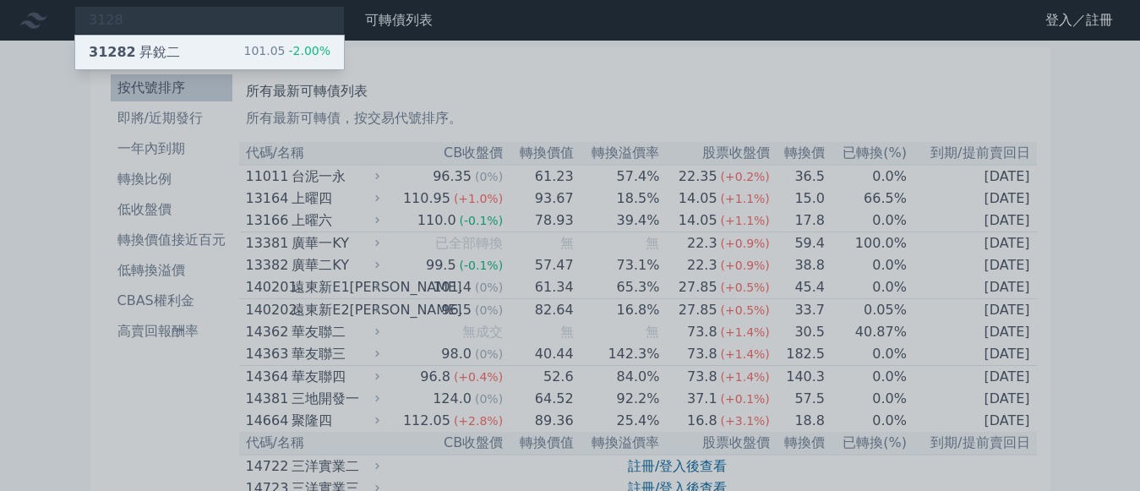
click at [108, 46] on div "31282 昇銳二" at bounding box center [134, 52] width 91 height 20
click at [95, 48] on span "31282" at bounding box center [112, 52] width 47 height 16
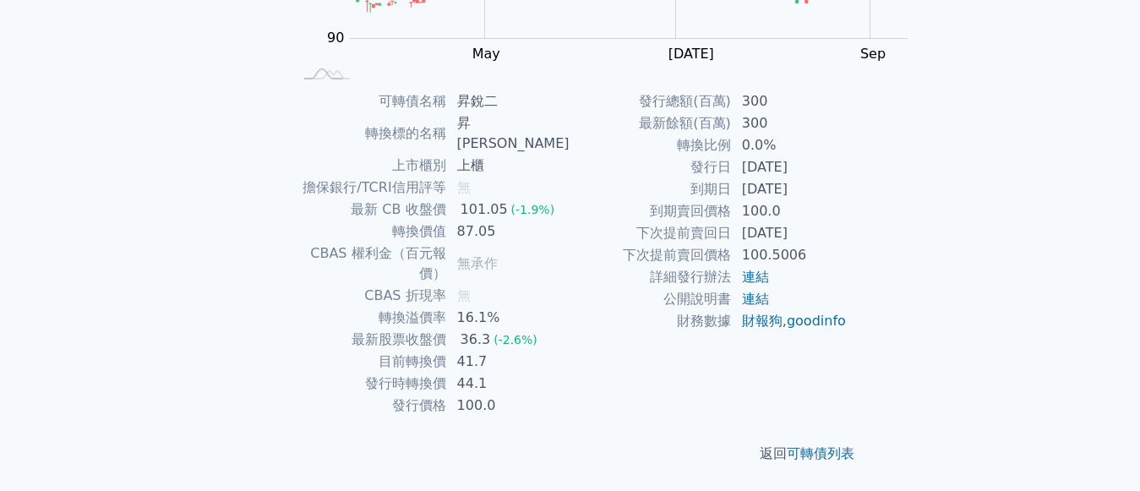
scroll to position [461, 0]
